Goal: Task Accomplishment & Management: Use online tool/utility

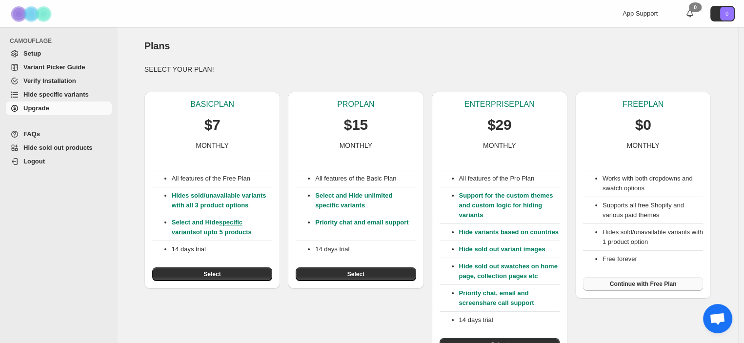
click at [636, 285] on span "Continue with Free Plan" at bounding box center [643, 284] width 67 height 8
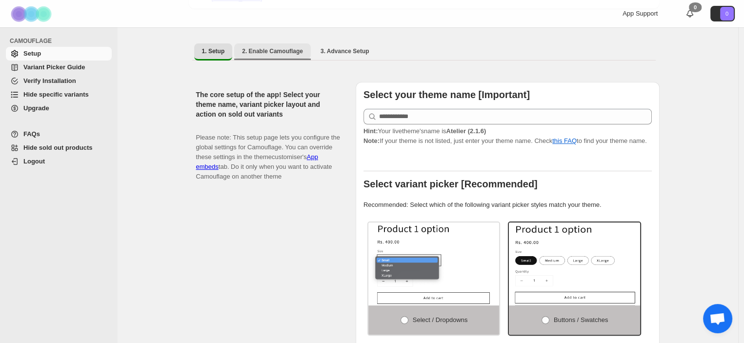
scroll to position [158, 0]
click at [328, 47] on span "3. Advance Setup" at bounding box center [344, 51] width 49 height 8
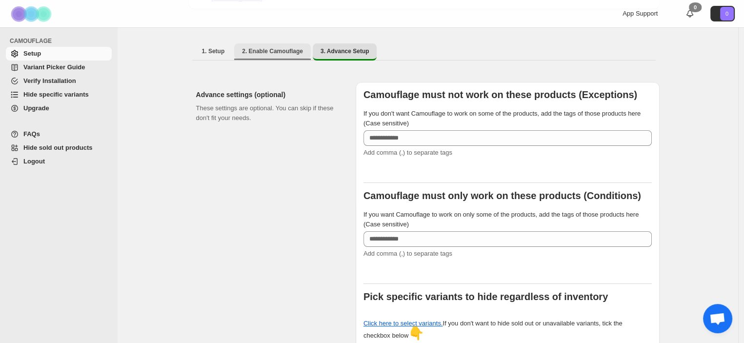
click at [282, 53] on button "2. Enable Camouflage" at bounding box center [272, 51] width 77 height 16
select select "**********"
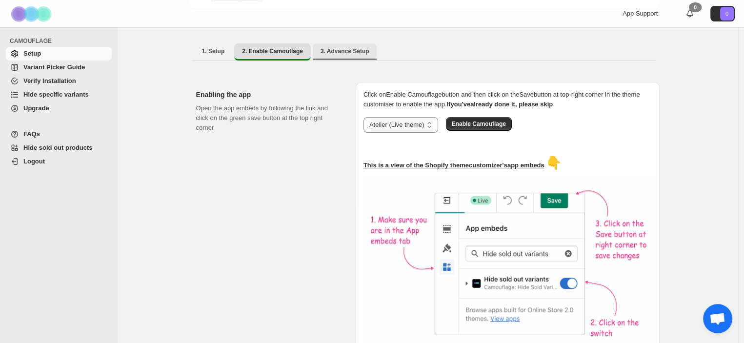
click at [327, 47] on span "3. Advance Setup" at bounding box center [344, 51] width 49 height 8
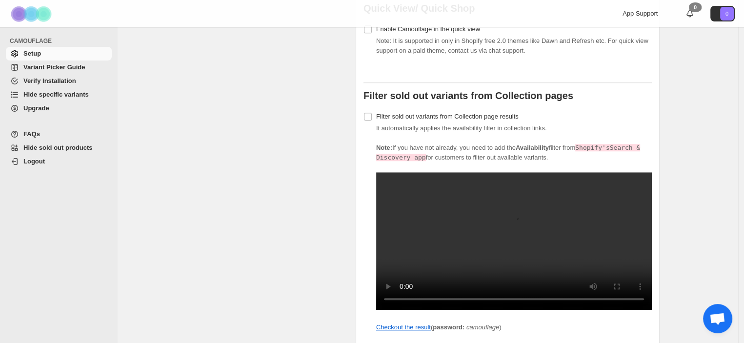
scroll to position [832, 0]
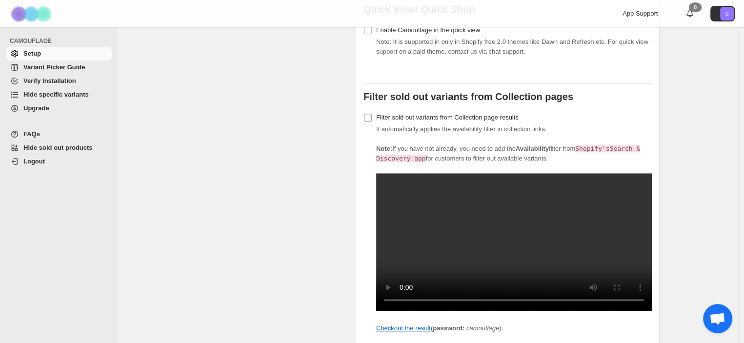
click at [370, 116] on span at bounding box center [367, 117] width 9 height 9
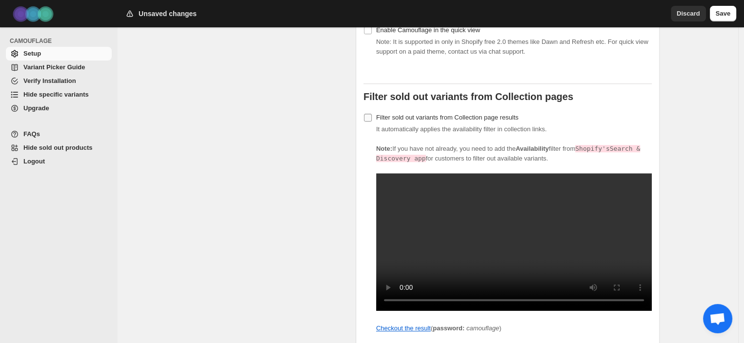
click at [370, 116] on span at bounding box center [367, 117] width 9 height 9
click at [63, 70] on span "Variant Picker Guide" at bounding box center [53, 66] width 61 height 7
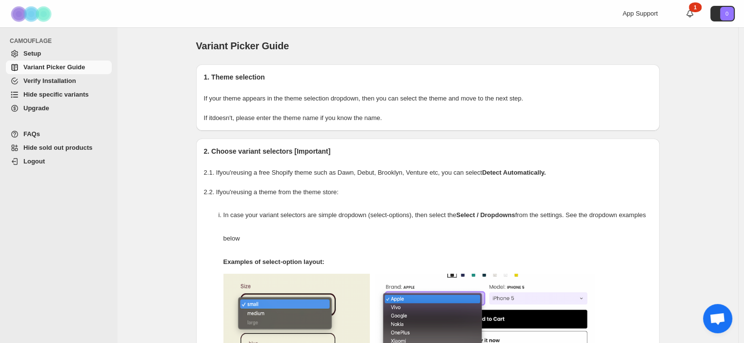
click at [70, 95] on span "Hide specific variants" at bounding box center [55, 94] width 65 height 7
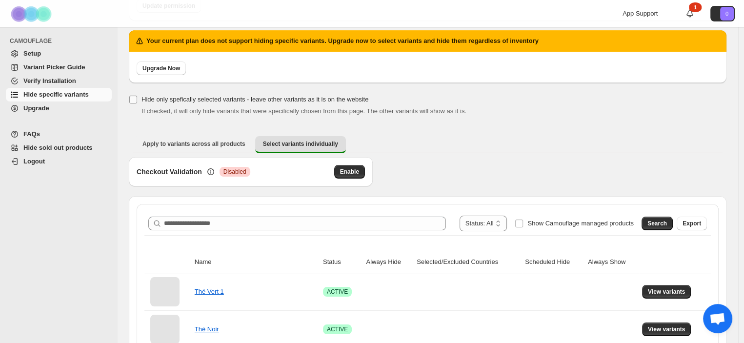
scroll to position [155, 0]
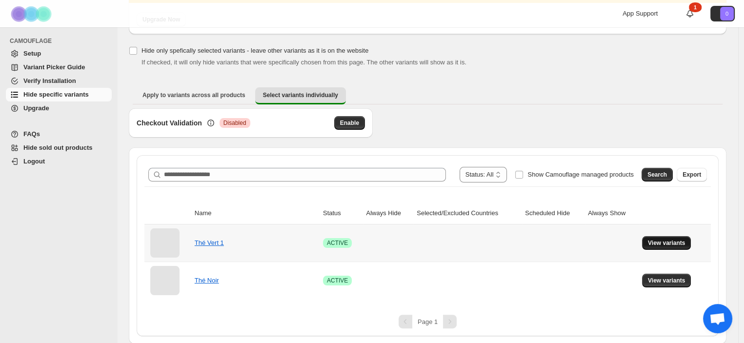
click at [669, 241] on span "View variants" at bounding box center [667, 243] width 38 height 8
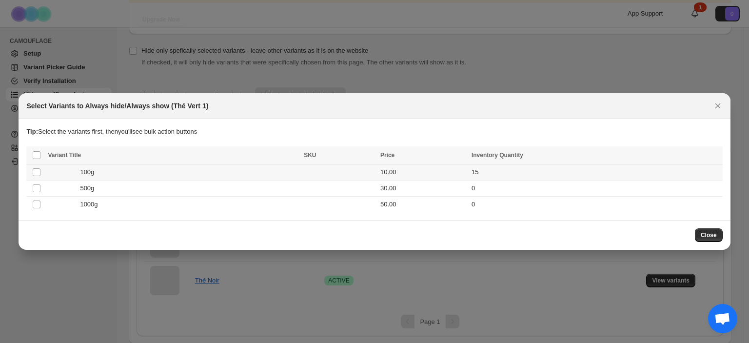
click at [289, 175] on div "100g" at bounding box center [173, 172] width 250 height 10
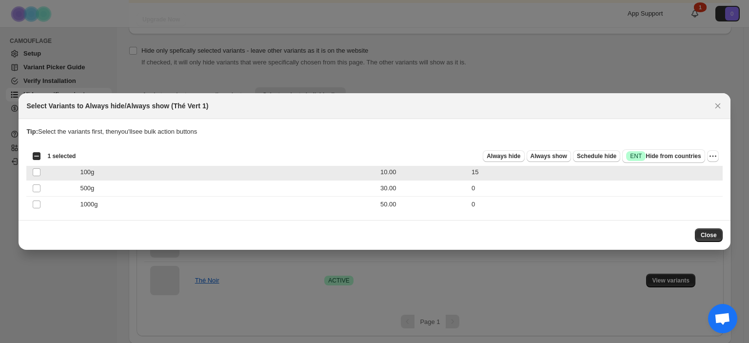
click at [286, 177] on div "100g" at bounding box center [173, 172] width 250 height 10
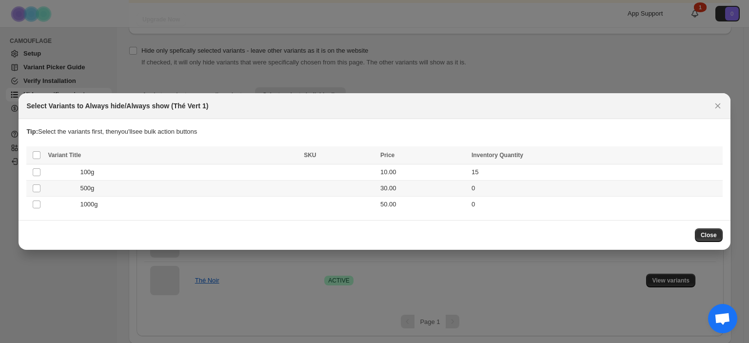
click at [278, 184] on div "500g" at bounding box center [173, 188] width 250 height 10
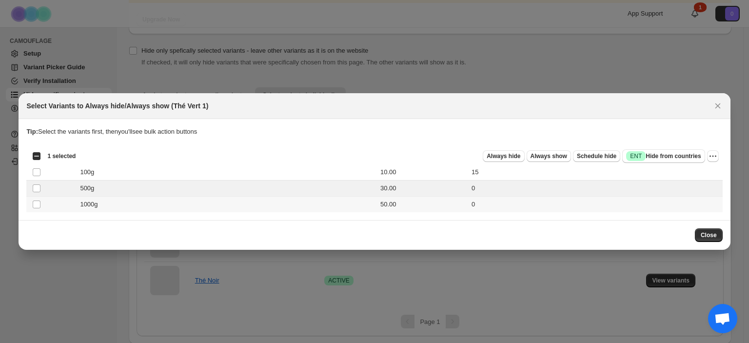
click at [269, 200] on div "1000g" at bounding box center [173, 204] width 250 height 10
click at [708, 240] on button "Close" at bounding box center [709, 235] width 28 height 14
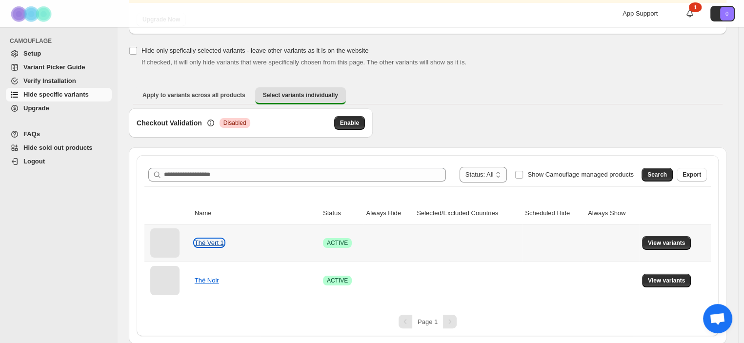
click at [207, 240] on link "Thé Vert 1" at bounding box center [209, 242] width 29 height 7
click at [677, 238] on button "View variants" at bounding box center [666, 243] width 49 height 14
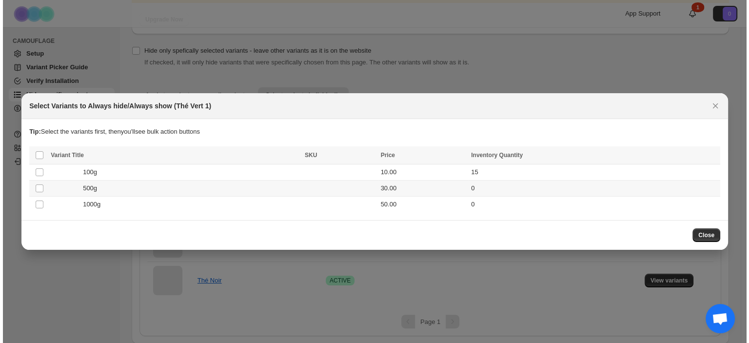
scroll to position [0, 0]
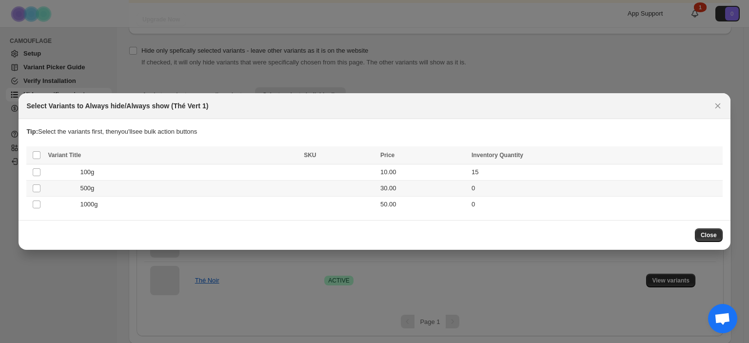
click at [246, 183] on td "500g" at bounding box center [173, 188] width 256 height 16
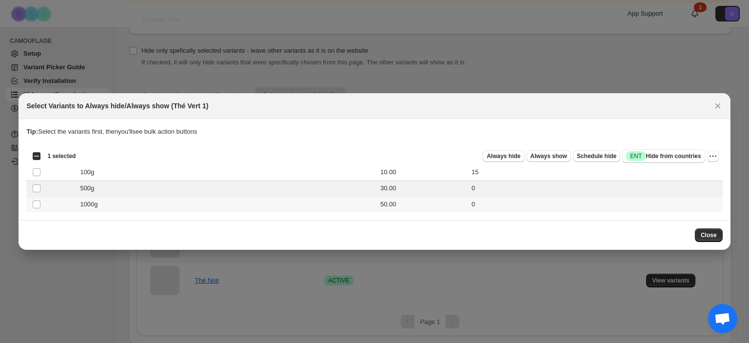
click at [224, 201] on div "1000g" at bounding box center [173, 204] width 250 height 10
click at [714, 155] on icon "More actions" at bounding box center [713, 156] width 10 height 10
click at [701, 235] on button "Close" at bounding box center [709, 235] width 28 height 14
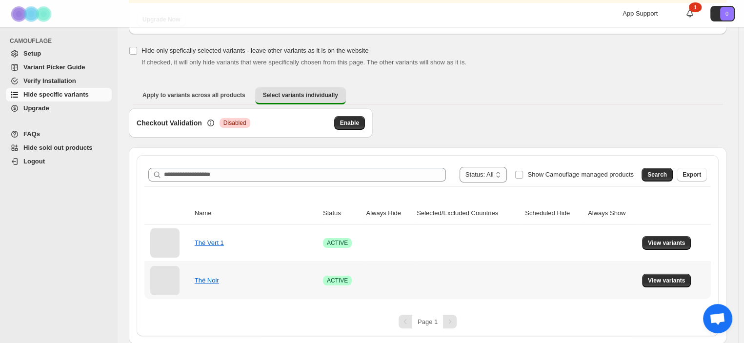
scroll to position [155, 0]
click at [552, 176] on span "Show Camouflage managed products" at bounding box center [580, 174] width 106 height 7
click at [663, 243] on span "View variants" at bounding box center [667, 243] width 38 height 8
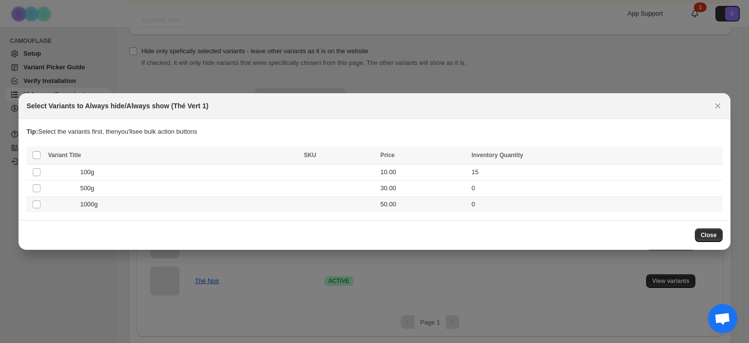
click at [215, 198] on td "1000g" at bounding box center [173, 205] width 256 height 16
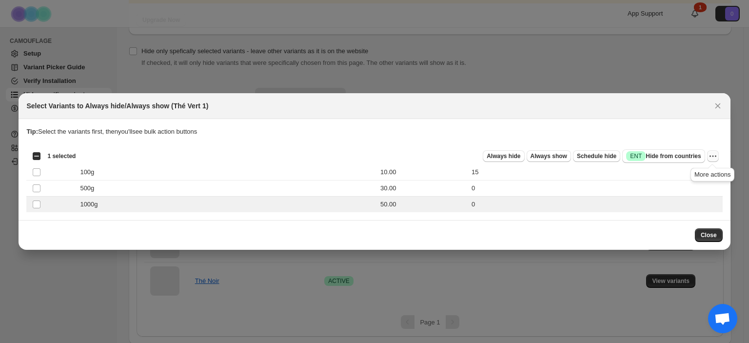
click at [715, 158] on icon "More actions" at bounding box center [713, 156] width 10 height 10
click at [713, 107] on icon "Close" at bounding box center [718, 106] width 10 height 10
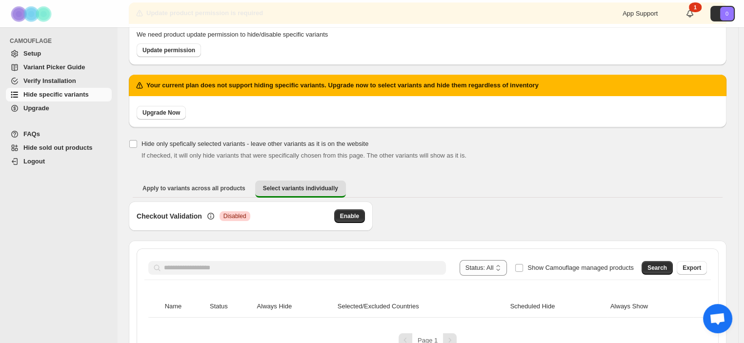
scroll to position [80, 0]
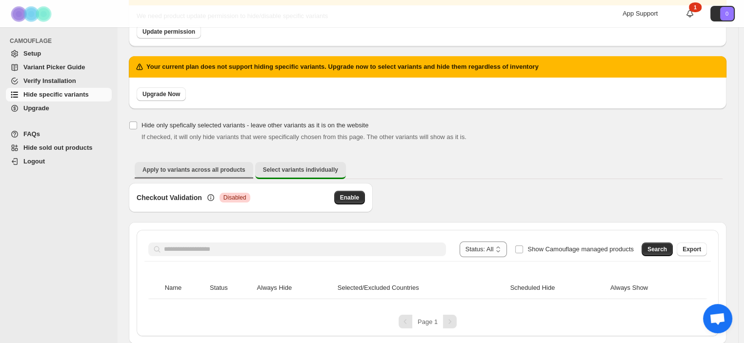
click at [215, 173] on span "Apply to variants across all products" at bounding box center [193, 170] width 103 height 8
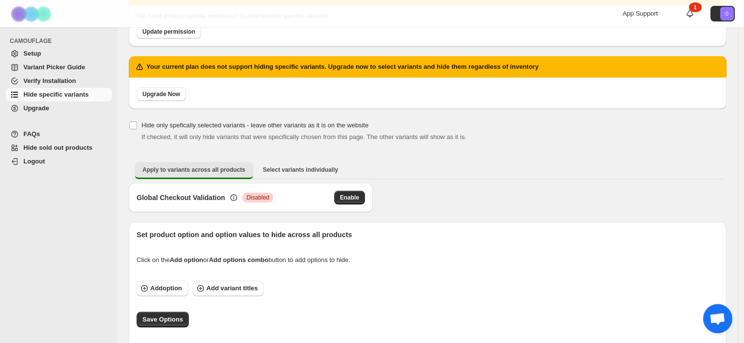
scroll to position [88, 0]
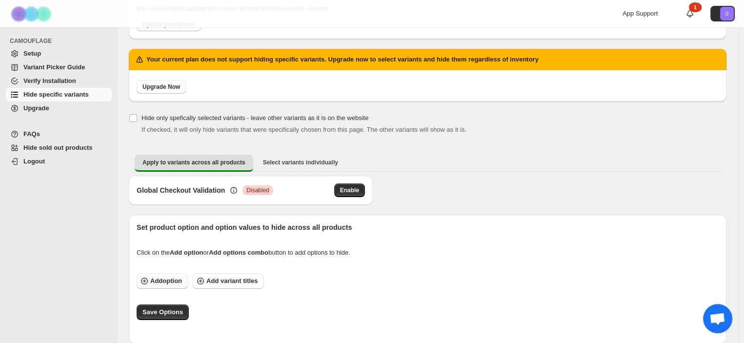
click at [176, 281] on span "Add option" at bounding box center [166, 281] width 32 height 10
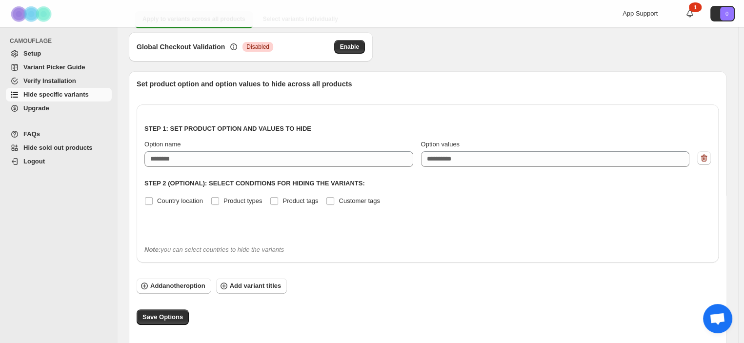
scroll to position [232, 0]
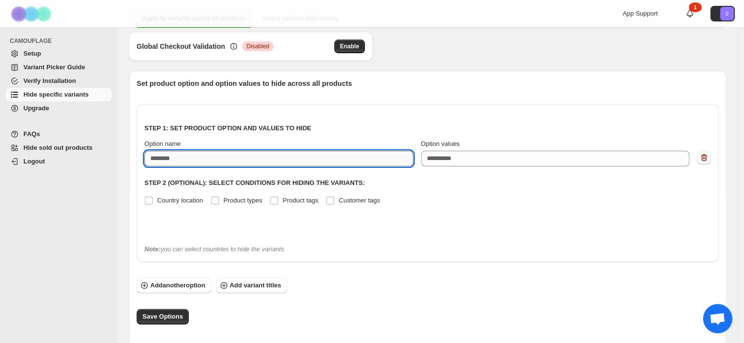
click at [256, 164] on input "Option name" at bounding box center [278, 159] width 269 height 16
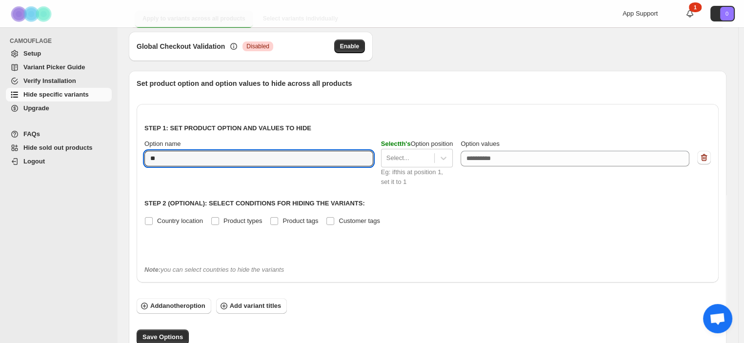
type input "*"
type input "*****"
click at [465, 150] on div "Option name ***** Select Poids 's Option position Select... Eg: if Poids is at …" at bounding box center [427, 163] width 566 height 48
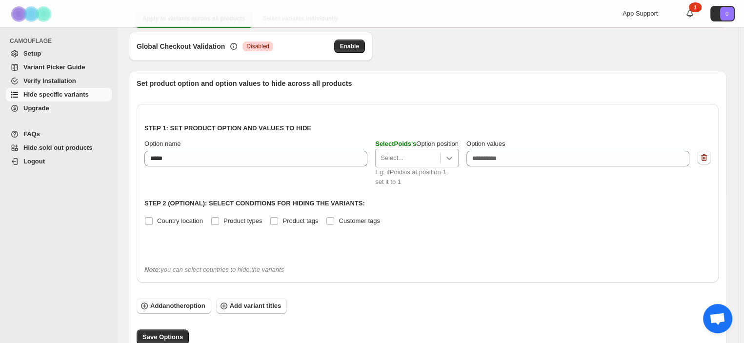
click at [454, 153] on icon at bounding box center [449, 158] width 10 height 10
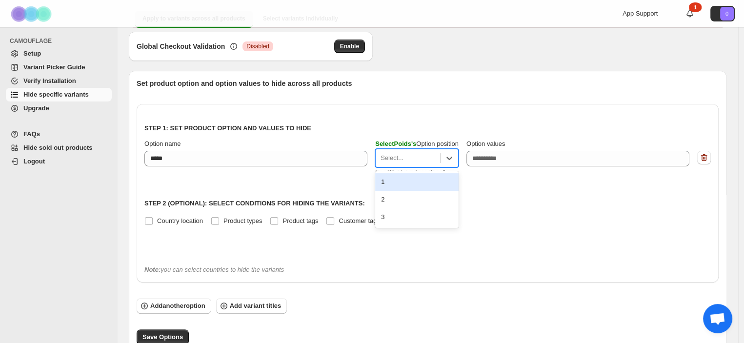
click at [415, 181] on div "1" at bounding box center [416, 182] width 83 height 18
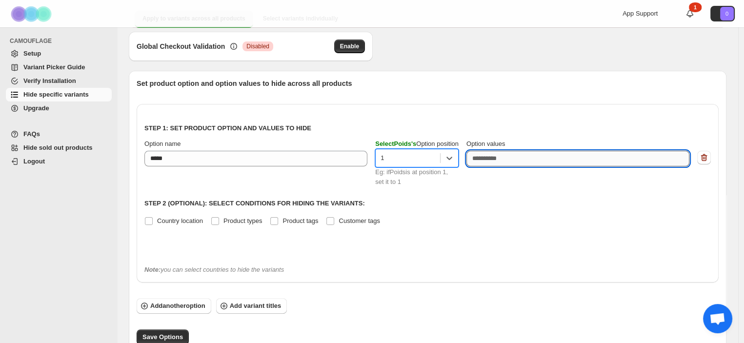
click at [508, 162] on textarea "Option values" at bounding box center [577, 159] width 223 height 16
click at [340, 226] on label "Customer tags" at bounding box center [353, 221] width 54 height 14
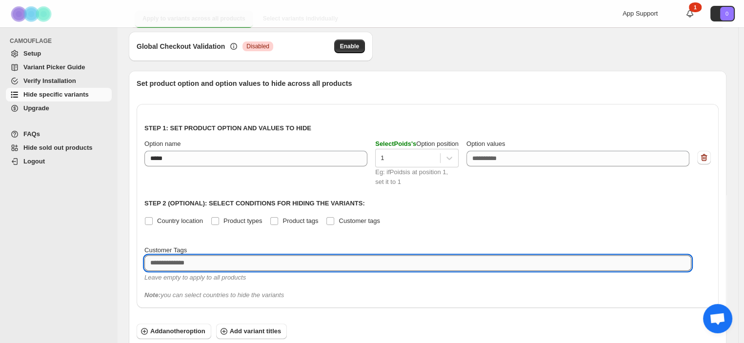
click at [293, 265] on textarea at bounding box center [417, 263] width 547 height 16
type textarea "*"
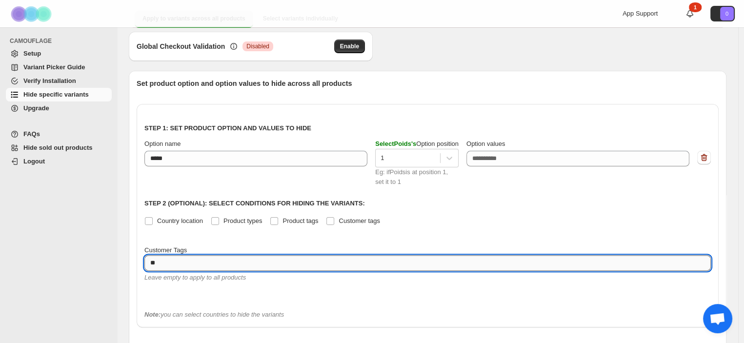
type textarea "*"
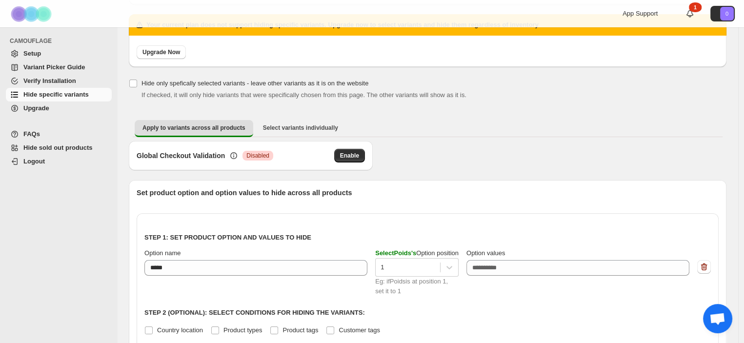
scroll to position [0, 0]
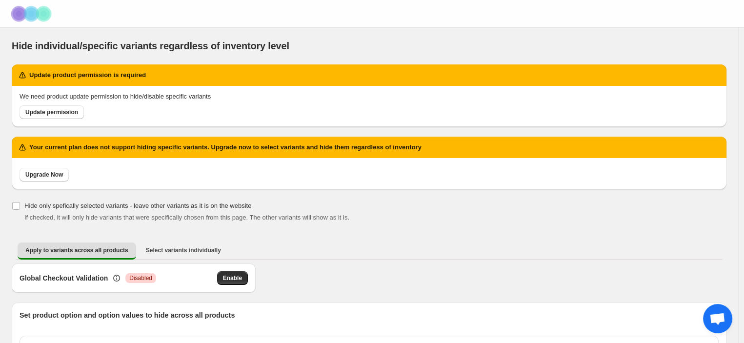
scroll to position [0, 0]
